Goal: Task Accomplishment & Management: Manage account settings

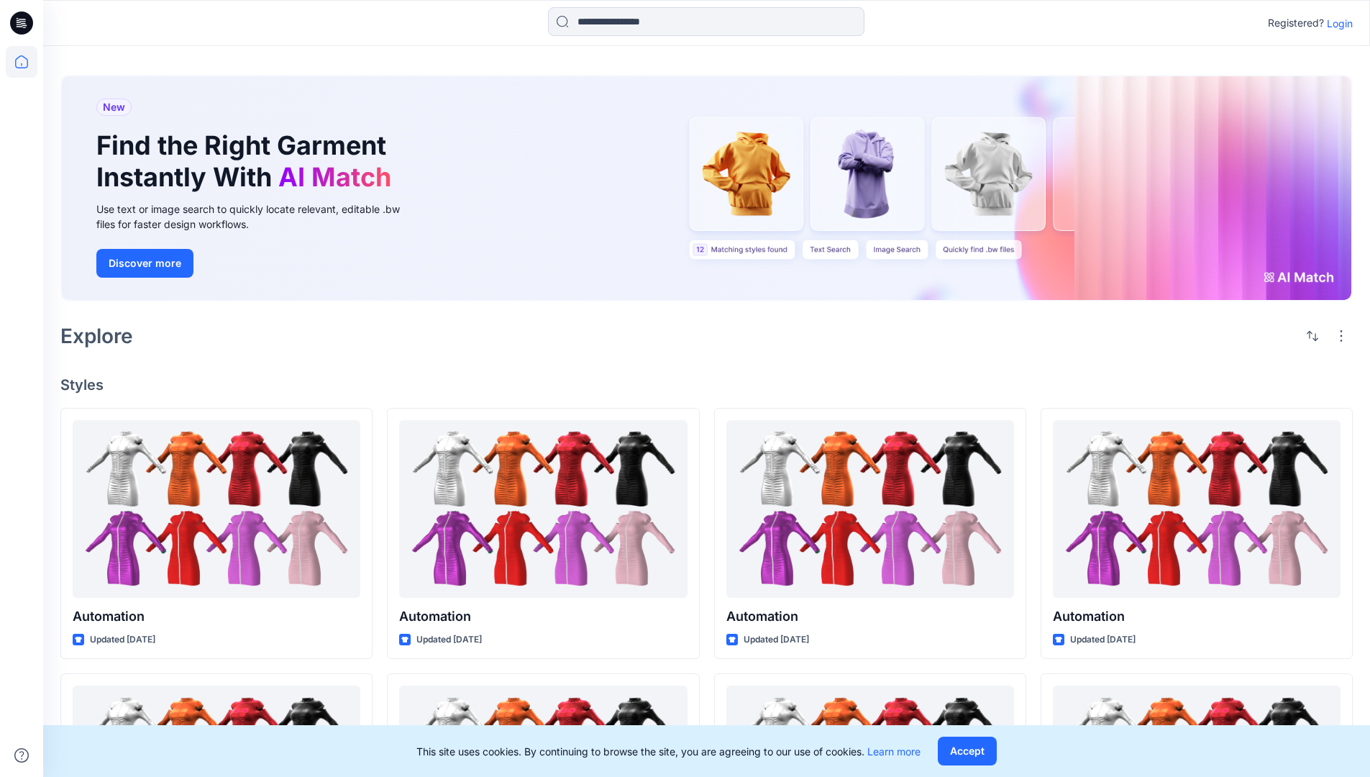
click at [1337, 23] on p "Login" at bounding box center [1340, 23] width 26 height 15
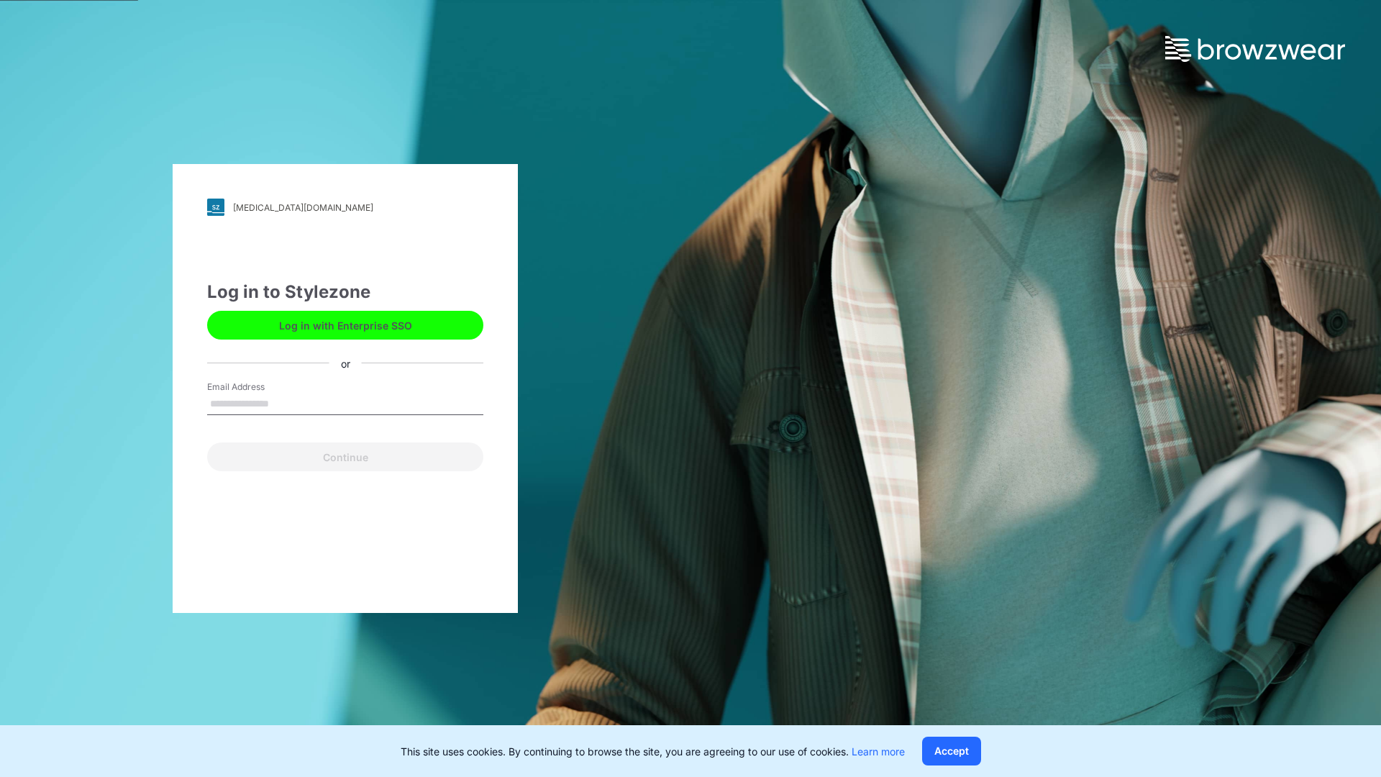
click at [284, 403] on input "Email Address" at bounding box center [345, 405] width 276 height 22
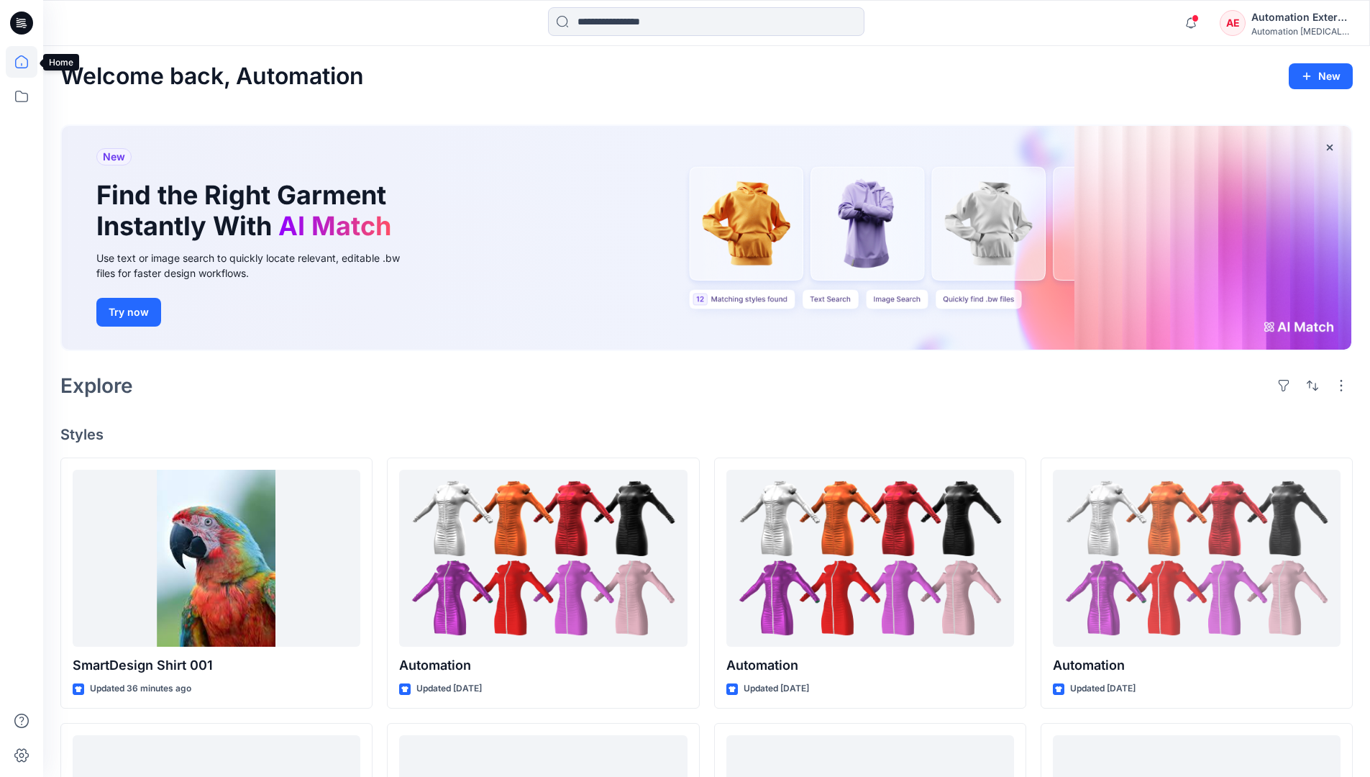
click at [27, 62] on icon at bounding box center [21, 61] width 13 height 13
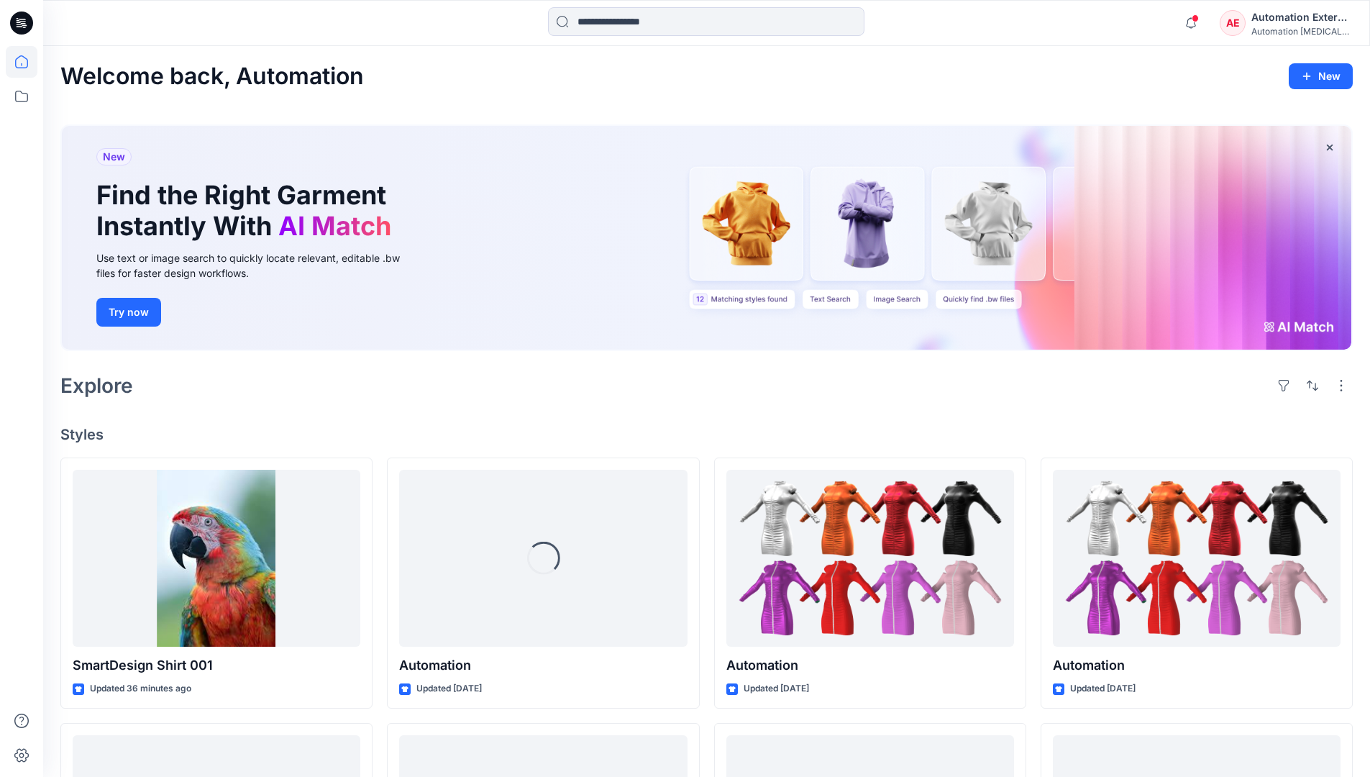
click at [1251, 27] on div "AE Automation External Automation [MEDICAL_DATA]..." at bounding box center [1286, 23] width 132 height 29
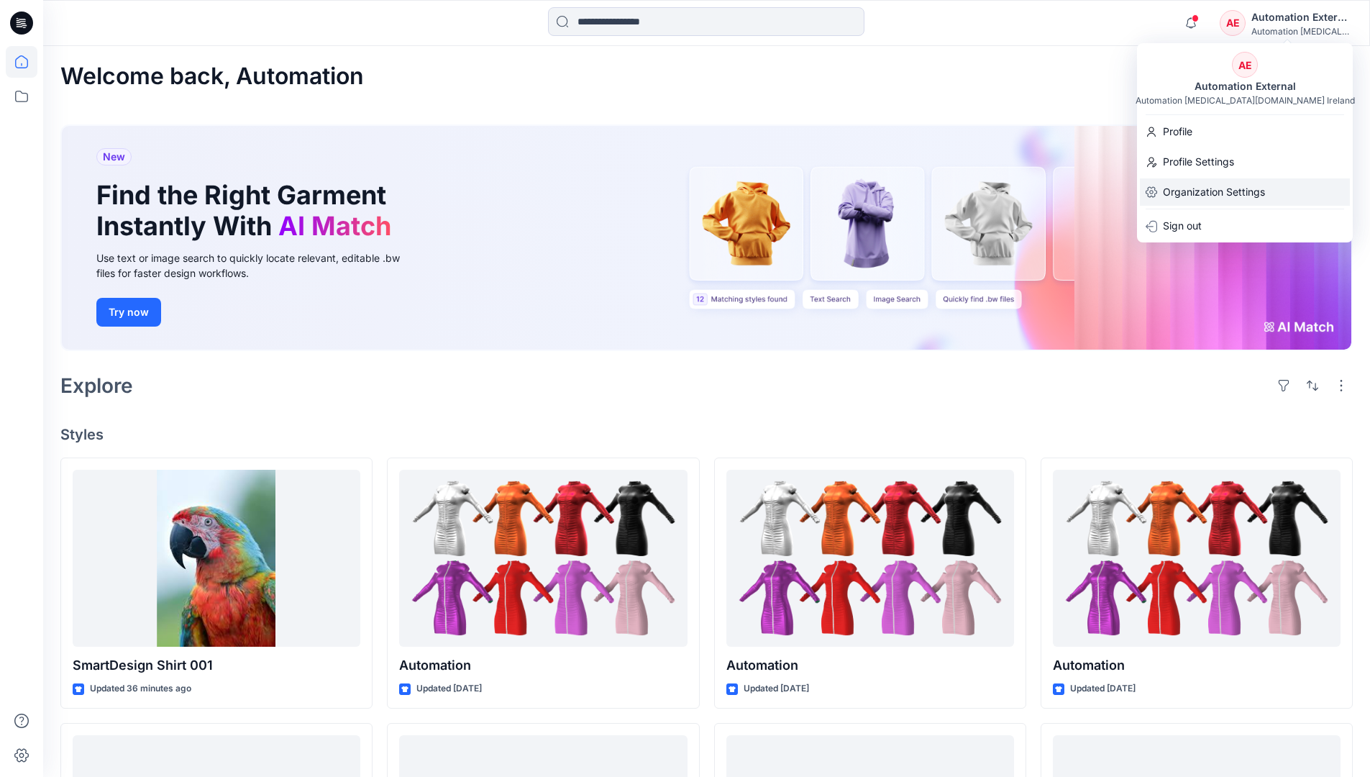
click at [1245, 194] on p "Organization Settings" at bounding box center [1214, 191] width 102 height 27
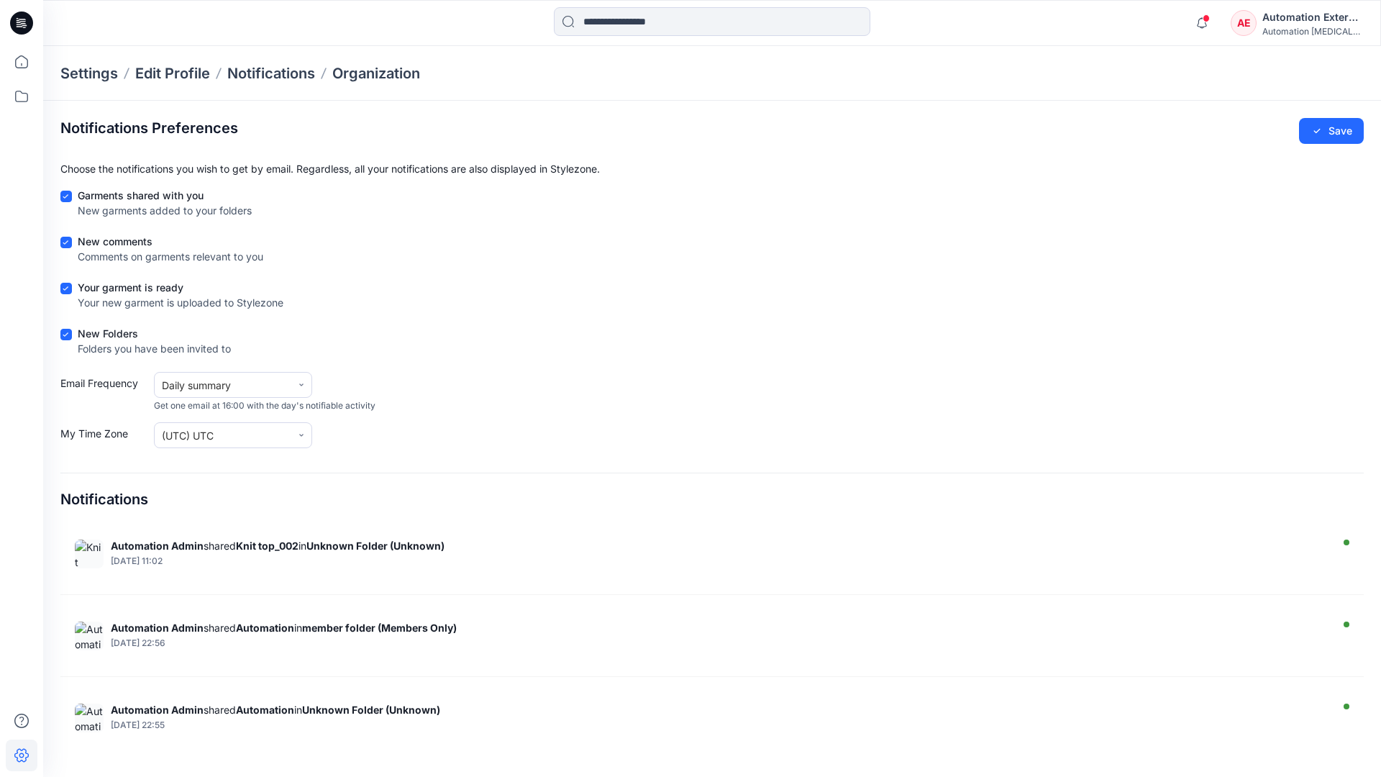
click at [1314, 22] on div "Automation External" at bounding box center [1313, 17] width 101 height 17
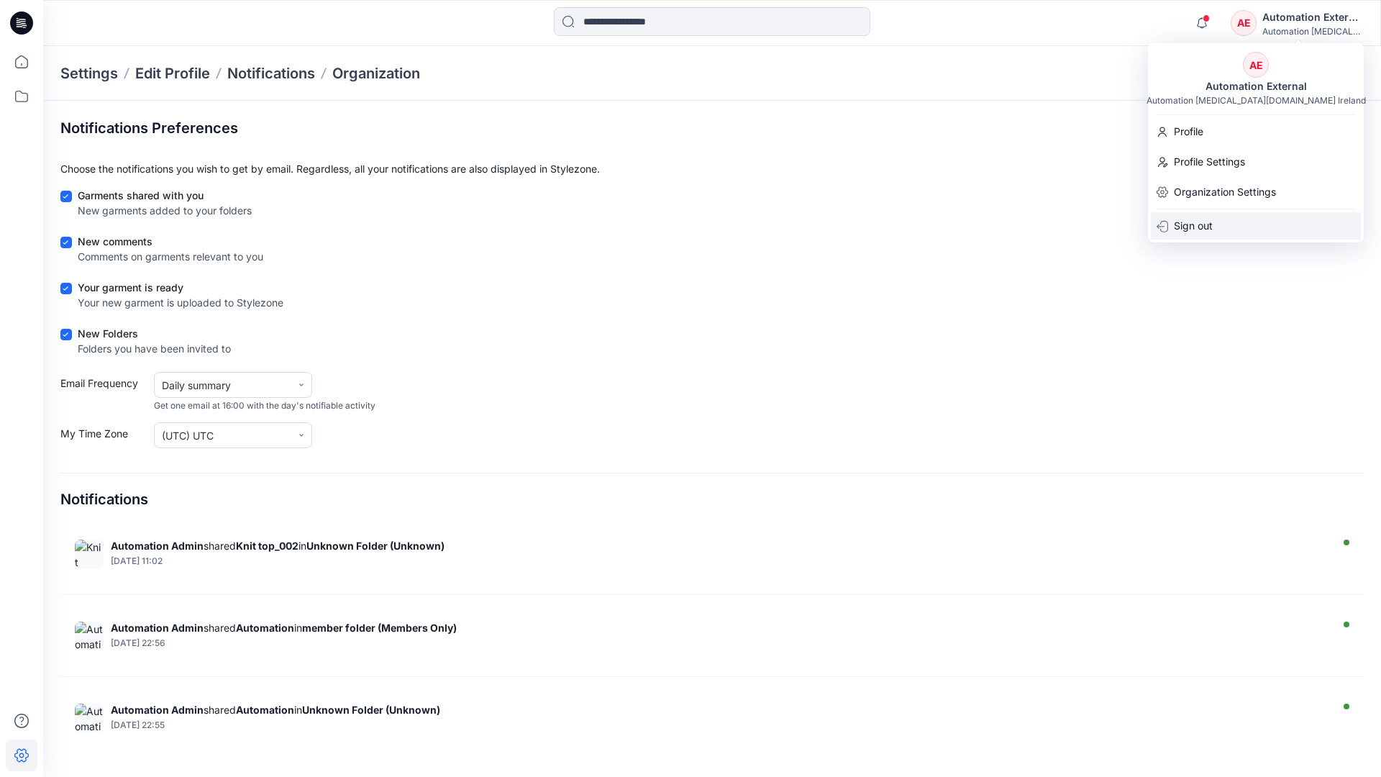
click at [1221, 224] on div "Sign out" at bounding box center [1256, 225] width 210 height 27
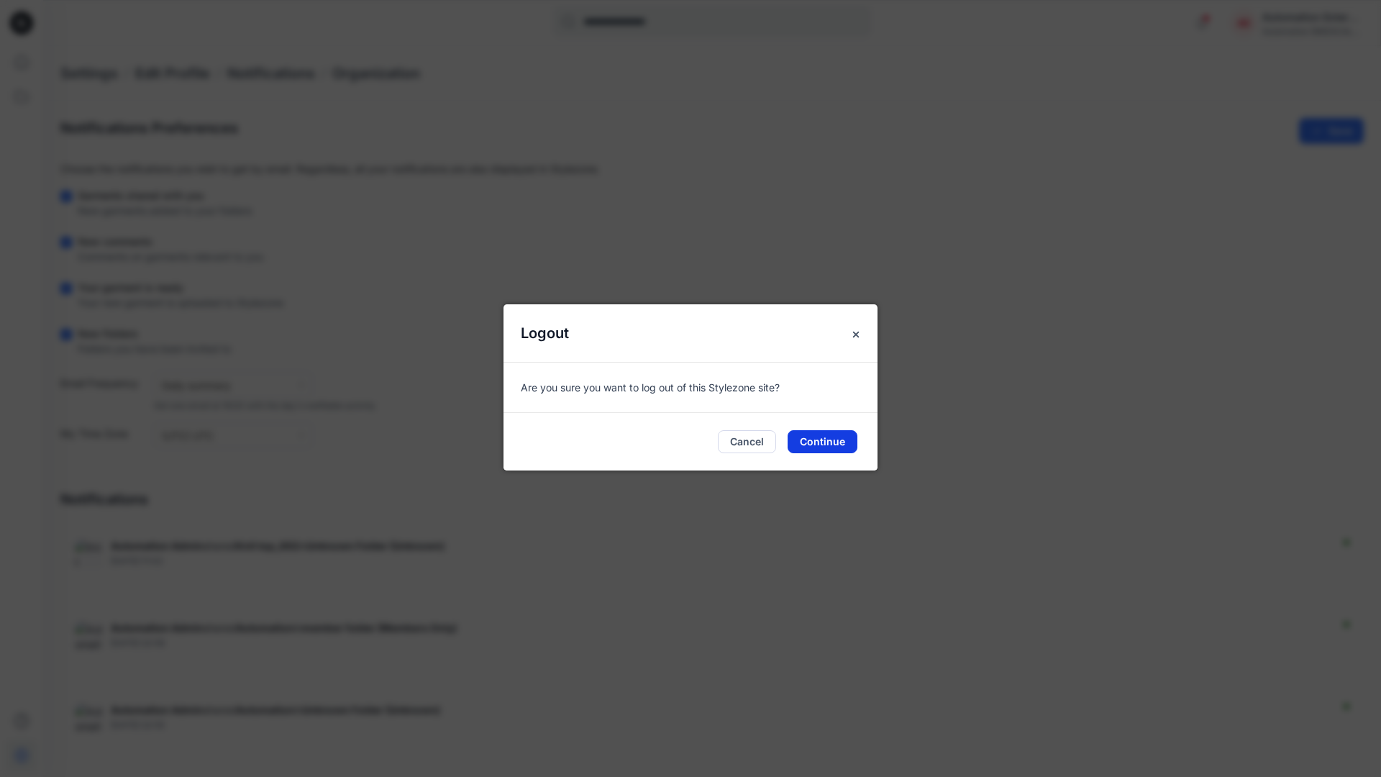
click at [832, 436] on button "Continue" at bounding box center [823, 441] width 70 height 23
